Goal: Information Seeking & Learning: Learn about a topic

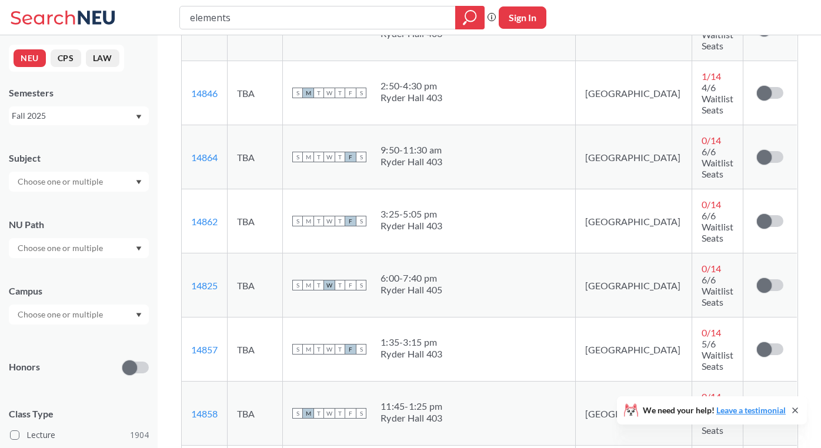
scroll to position [381, 0]
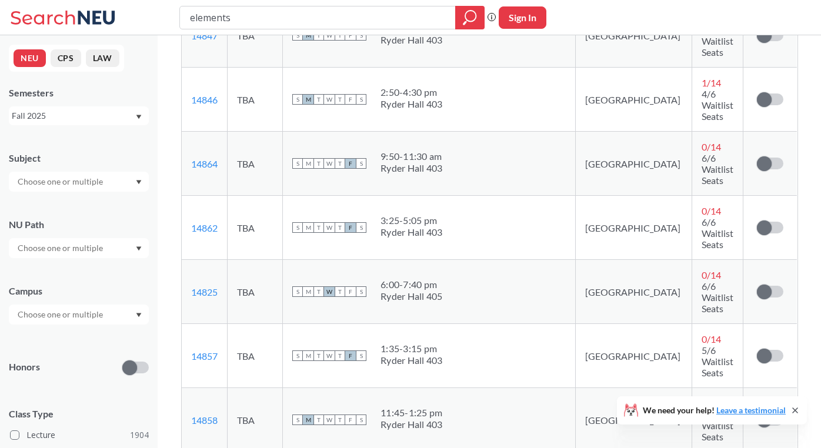
click at [795, 408] on icon at bounding box center [794, 410] width 9 height 9
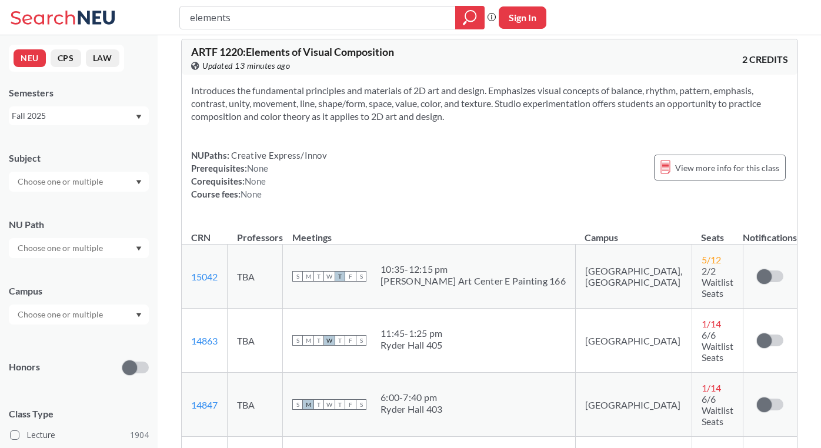
scroll to position [0, 0]
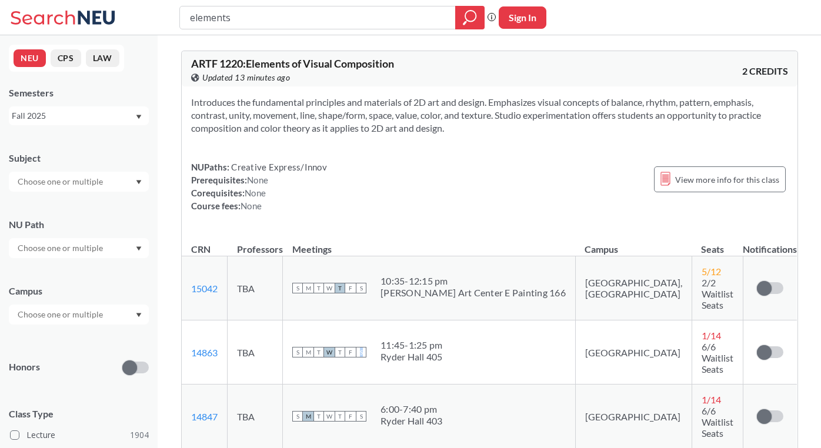
drag, startPoint x: 387, startPoint y: 318, endPoint x: 476, endPoint y: 330, distance: 89.0
click at [477, 339] on div "S M T W T F S 11:45 - 1:25 pm Ryder Hall 405" at bounding box center [428, 352] width 273 height 26
click at [443, 403] on div "6:00 - 7:40 pm" at bounding box center [411, 409] width 62 height 12
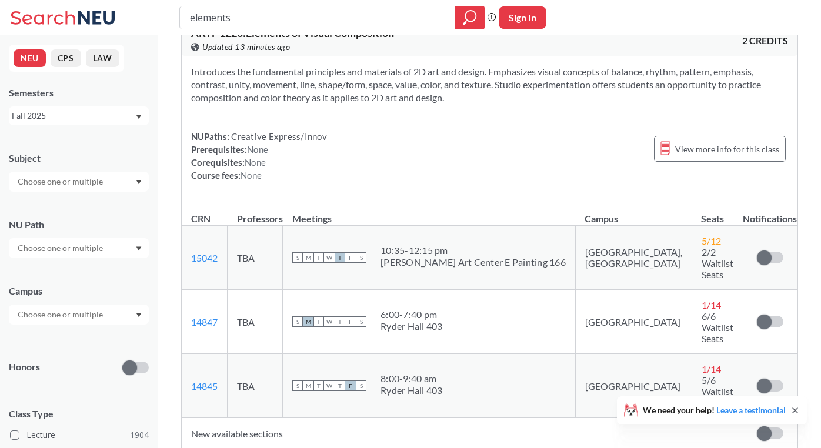
scroll to position [34, 0]
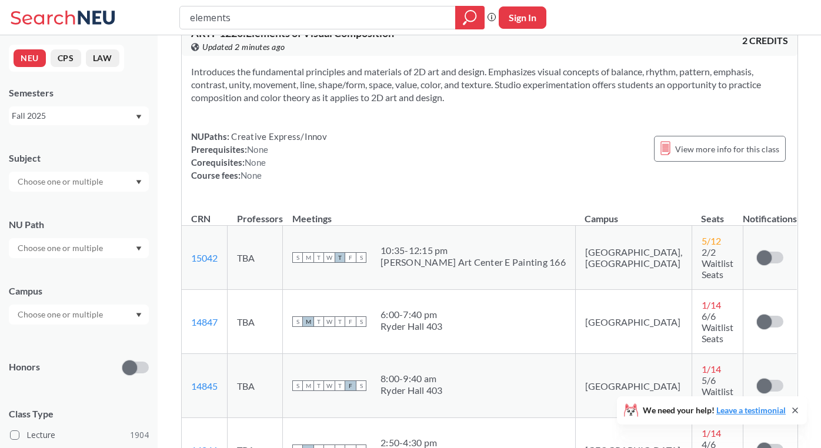
scroll to position [28, 0]
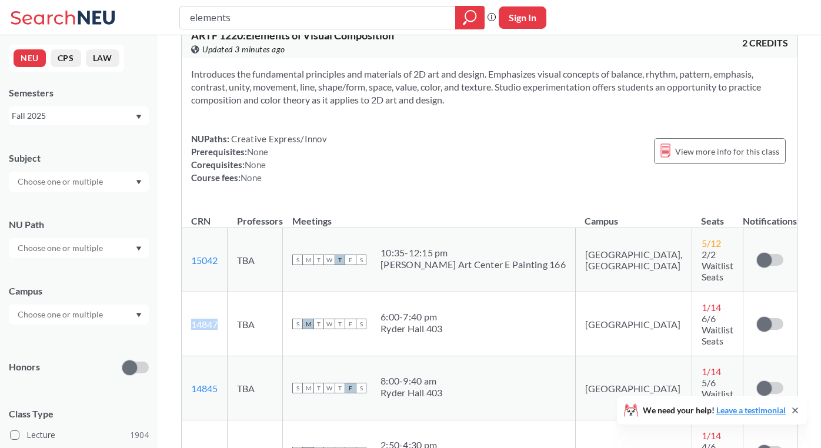
drag, startPoint x: 226, startPoint y: 293, endPoint x: 178, endPoint y: 298, distance: 47.8
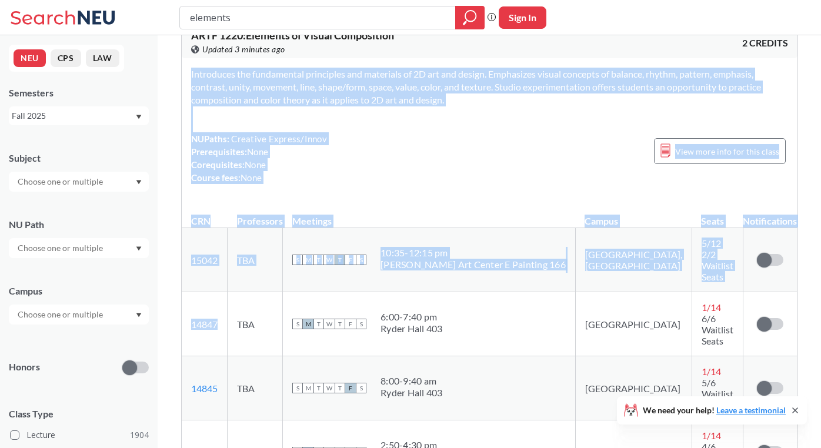
copy div "Introduces the fundamental principles and materials of 2D art and design. Empha…"
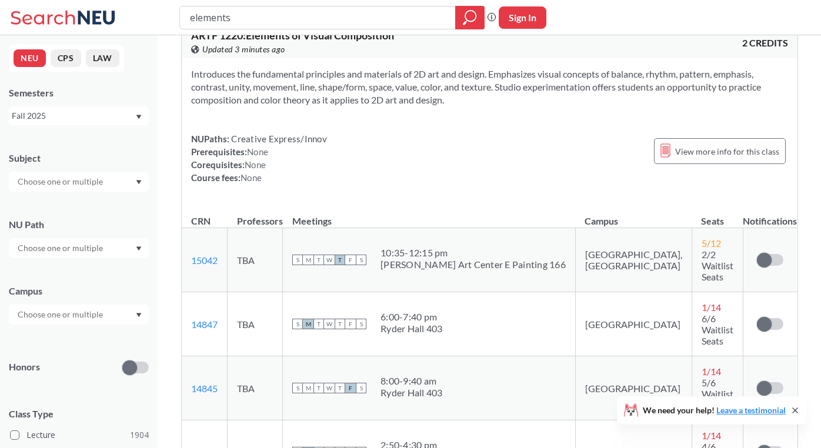
click at [280, 295] on td "TBA" at bounding box center [255, 324] width 55 height 64
drag, startPoint x: 186, startPoint y: 295, endPoint x: 222, endPoint y: 297, distance: 35.9
click at [223, 297] on td "14847 View this section on Banner." at bounding box center [205, 324] width 46 height 64
copy link "14847"
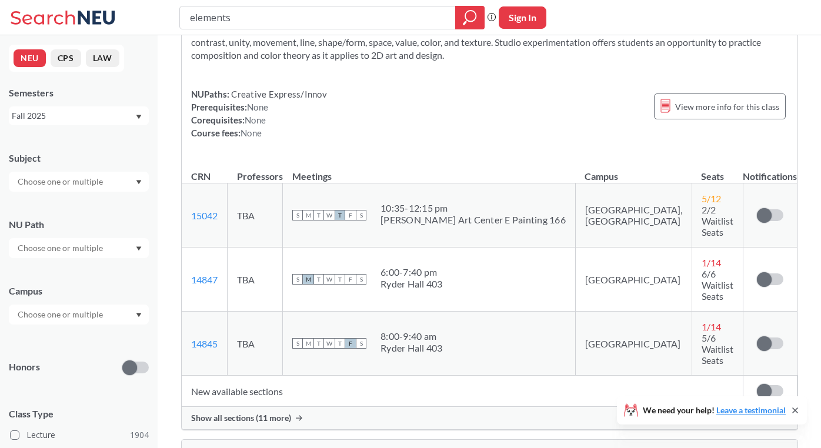
scroll to position [76, 0]
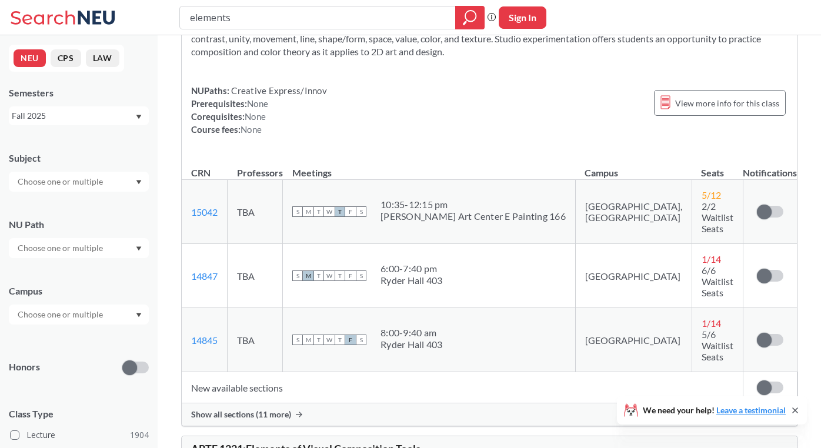
click at [312, 403] on div "Show all sections (11 more)" at bounding box center [490, 414] width 616 height 22
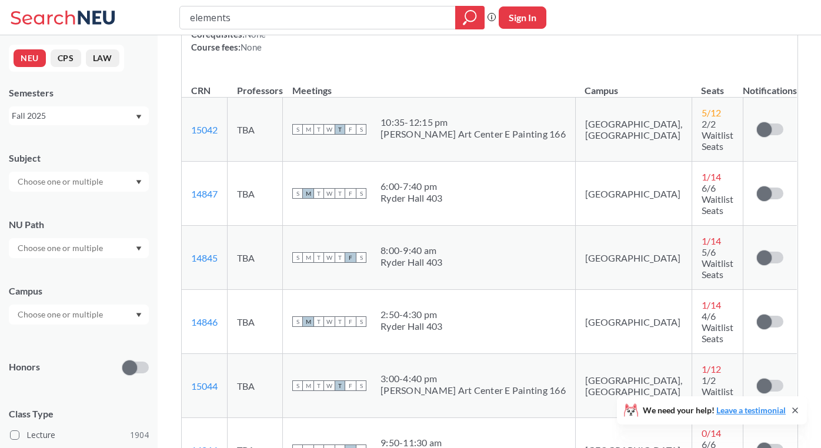
scroll to position [72, 0]
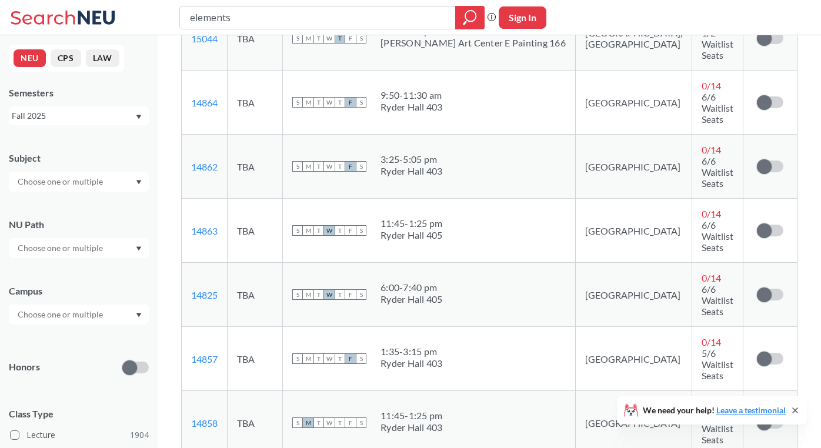
scroll to position [509, 0]
